Goal: Task Accomplishment & Management: Complete application form

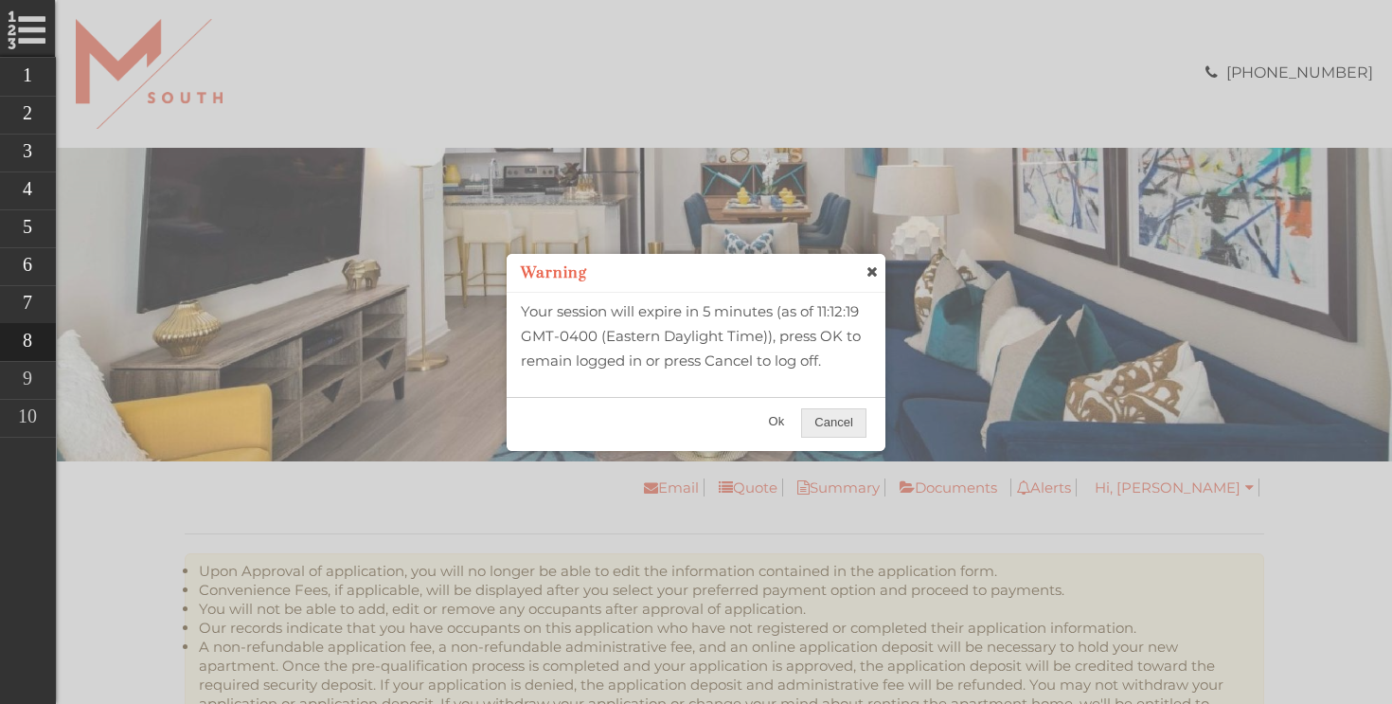
click at [781, 424] on span "Ok" at bounding box center [777, 421] width 41 height 27
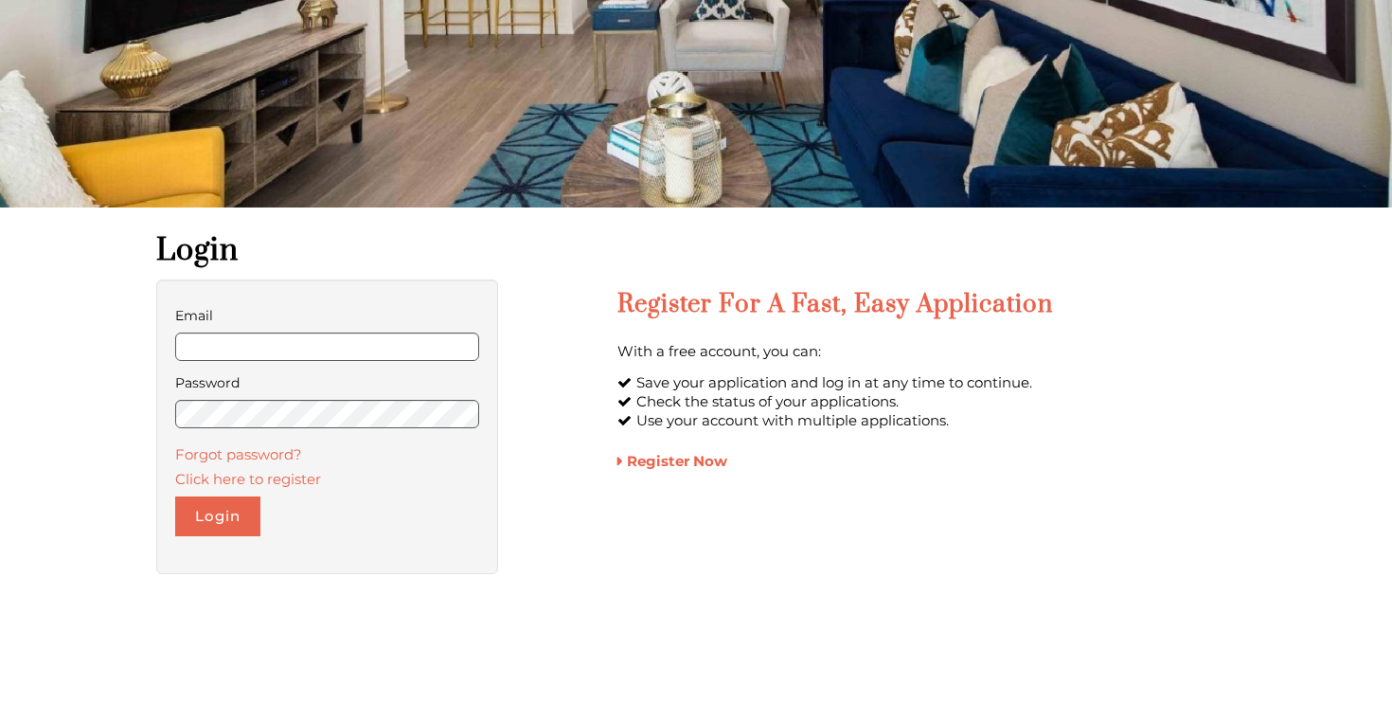
scroll to position [358, 0]
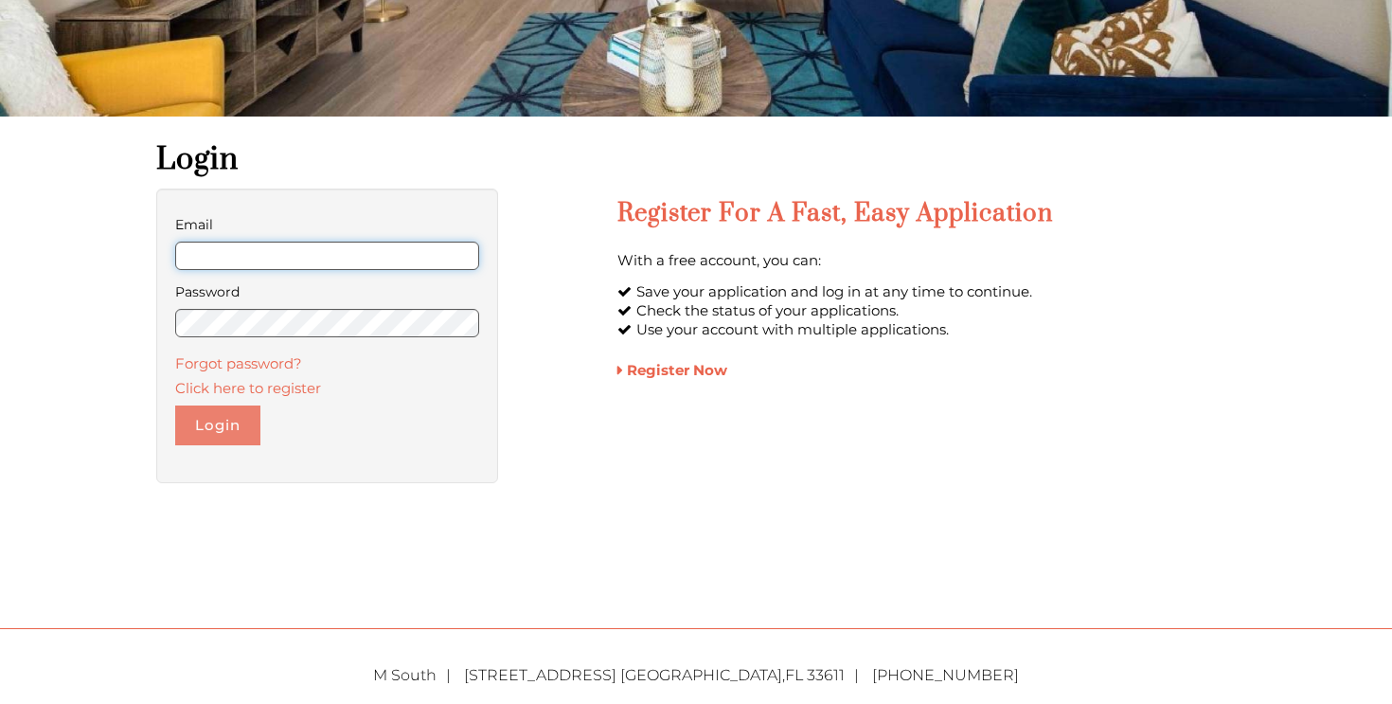
type input "**********"
click at [242, 418] on button "Login" at bounding box center [217, 425] width 85 height 40
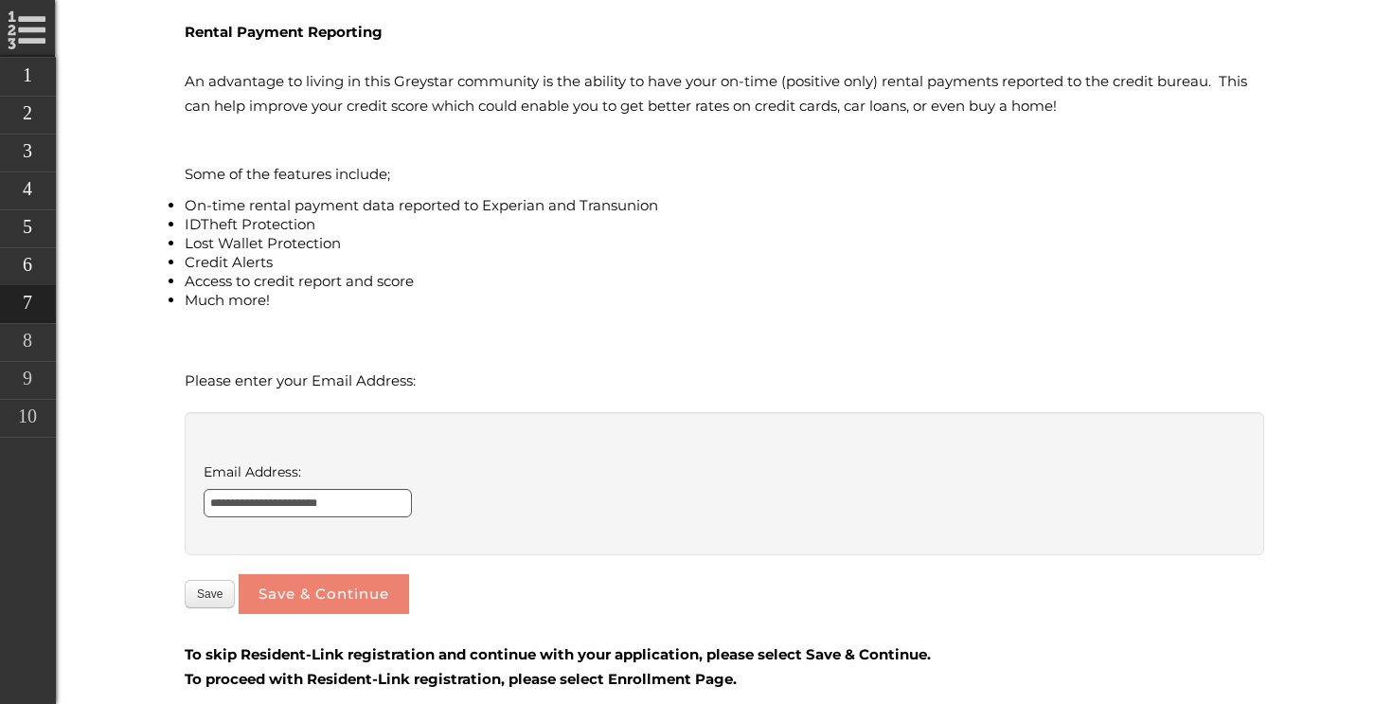
scroll to position [550, 0]
click at [349, 579] on button "Save & Continue" at bounding box center [324, 596] width 170 height 40
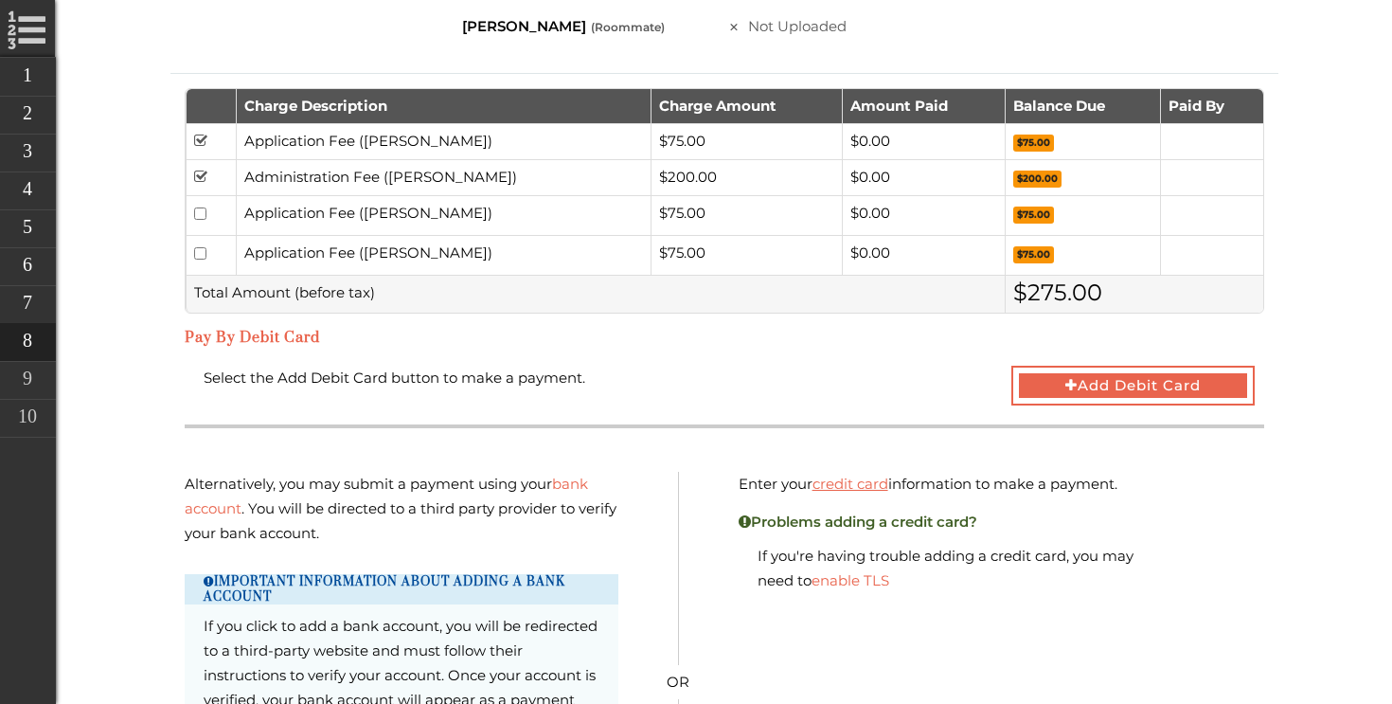
scroll to position [1301, 0]
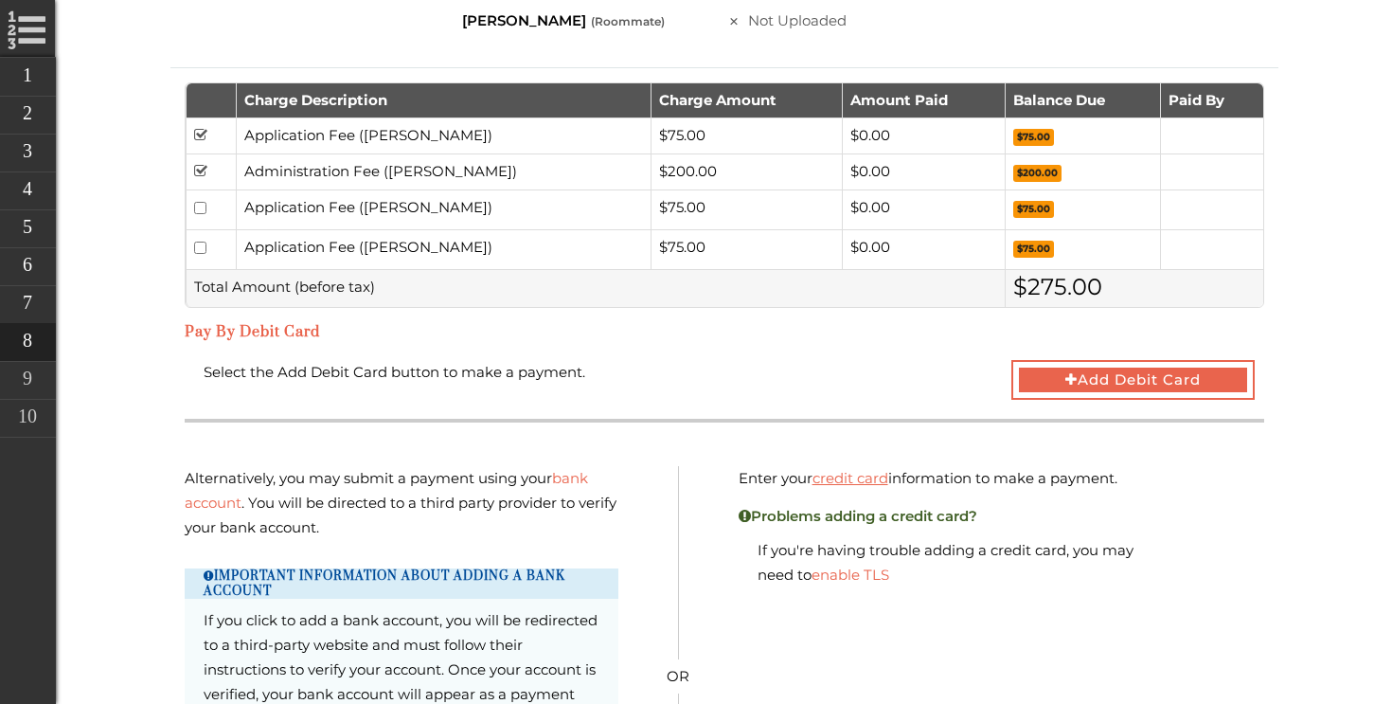
click at [534, 349] on div "Pay By Debit Card" at bounding box center [725, 332] width 1080 height 37
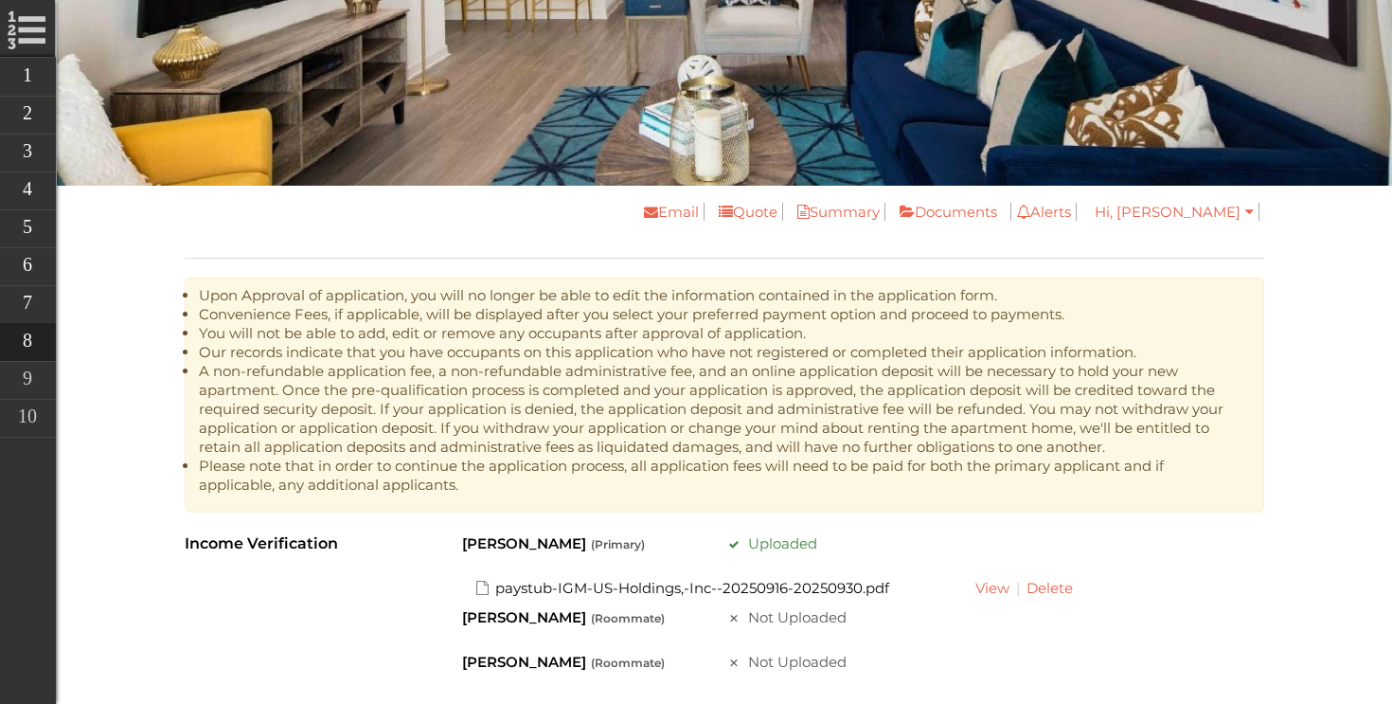
scroll to position [0, 0]
